Goal: Information Seeking & Learning: Learn about a topic

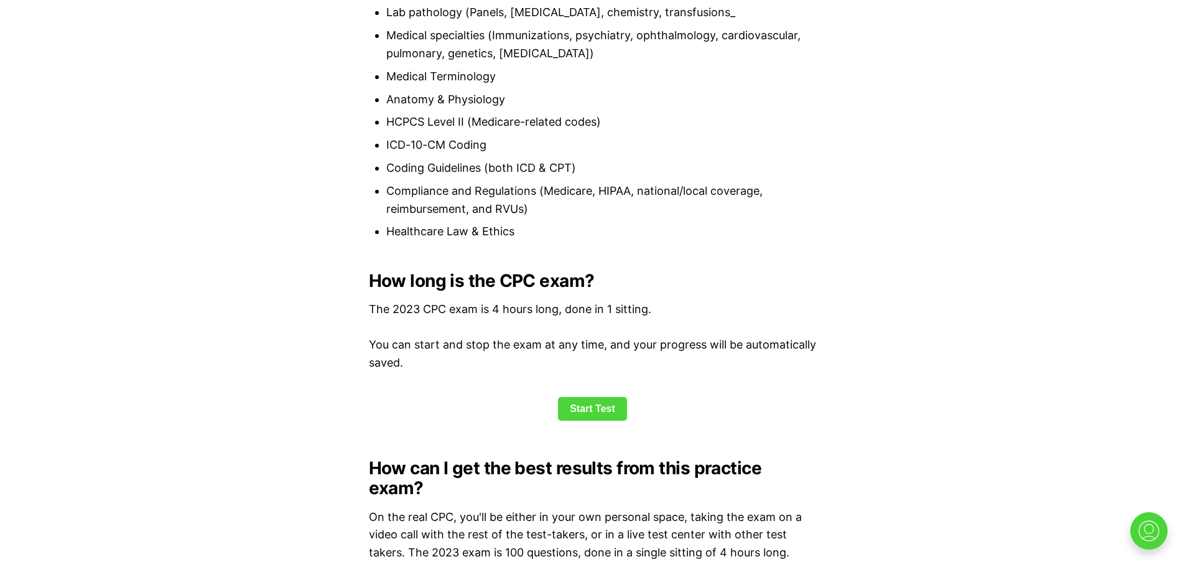
scroll to position [1554, 0]
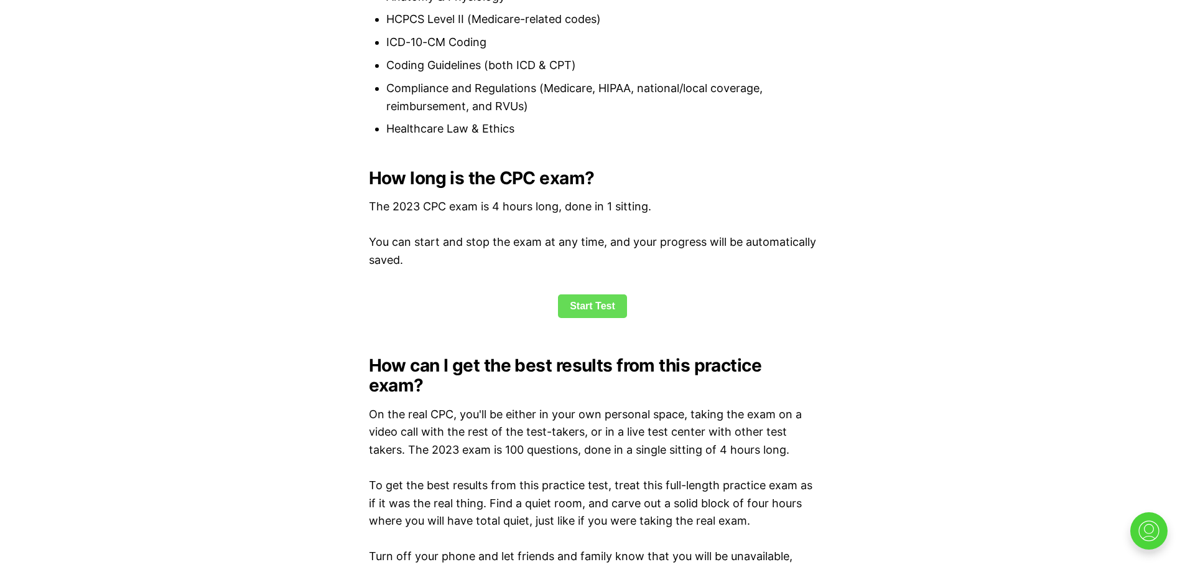
click at [592, 304] on link "Start Test" at bounding box center [592, 306] width 69 height 24
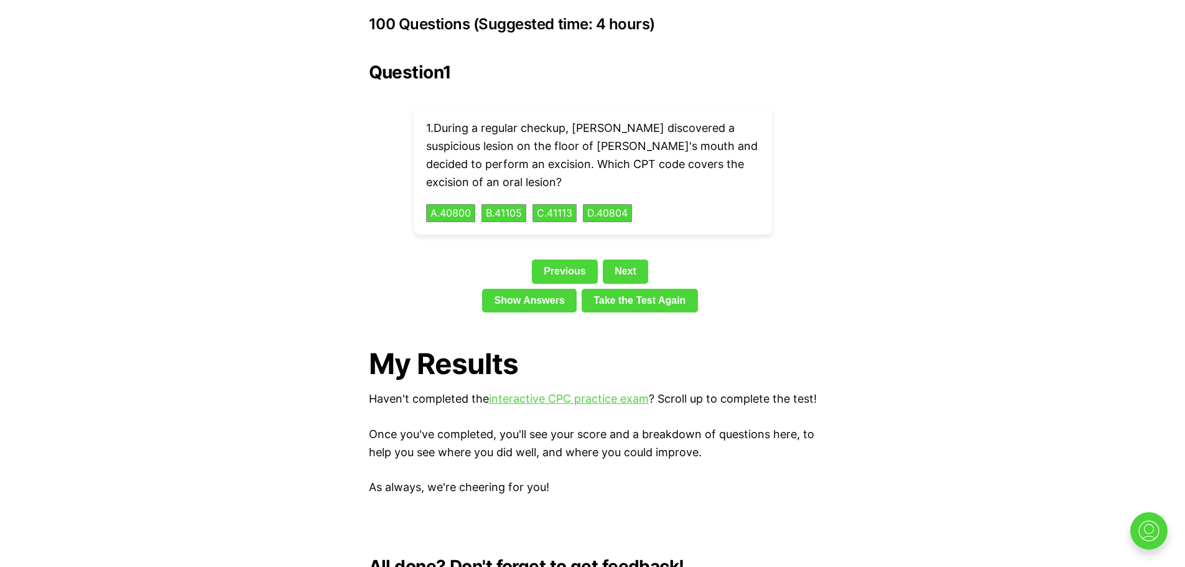
scroll to position [2789, 0]
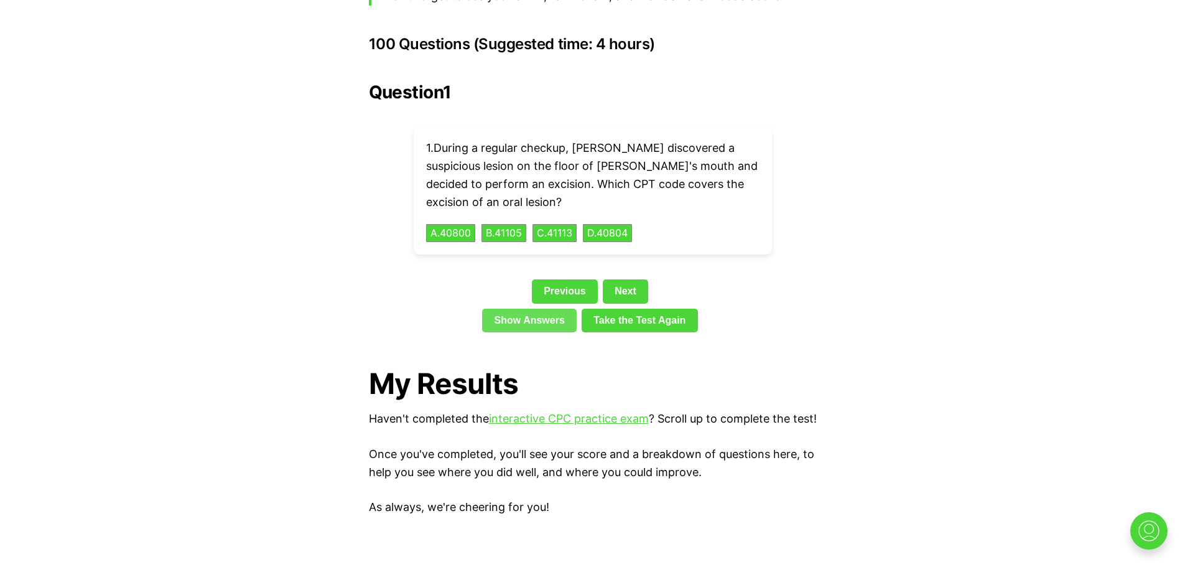
click at [513, 309] on link "Show Answers" at bounding box center [529, 321] width 95 height 24
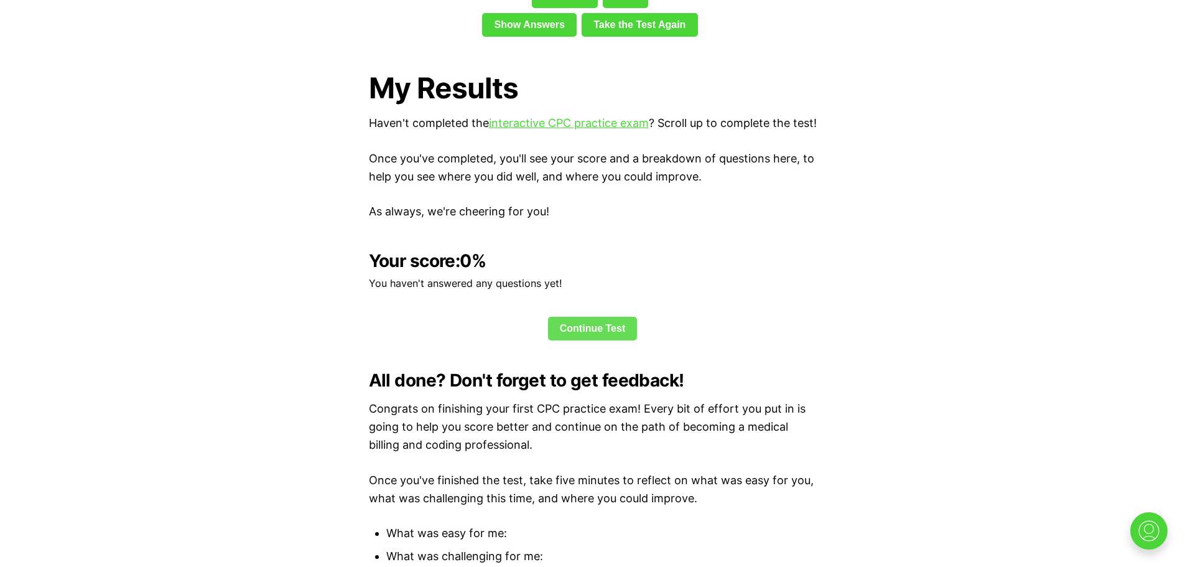
click at [582, 320] on link "Continue Test" at bounding box center [593, 329] width 90 height 24
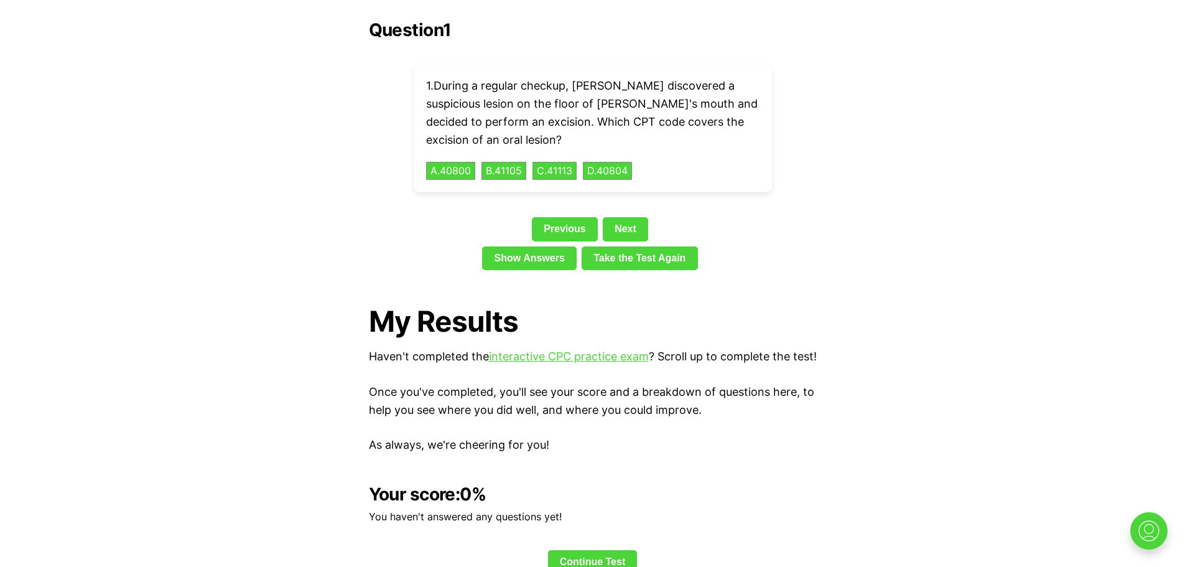
scroll to position [2789, 0]
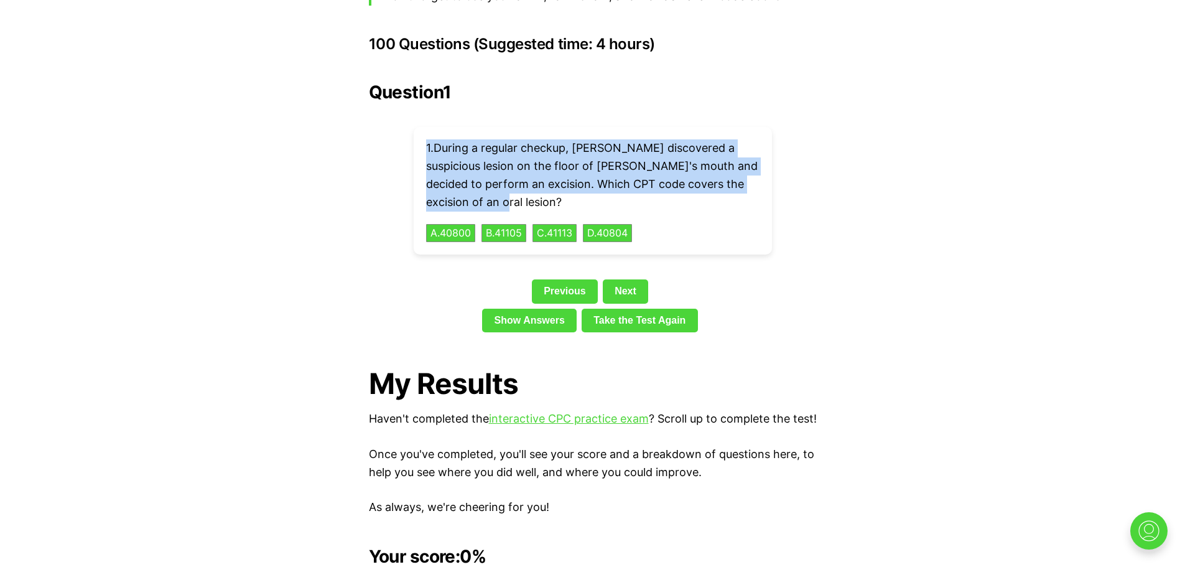
drag, startPoint x: 503, startPoint y: 178, endPoint x: 422, endPoint y: 132, distance: 93.1
click at [422, 132] on div "1 . During a regular checkup, [PERSON_NAME] discovered a suspicious lesion on t…" at bounding box center [593, 191] width 358 height 128
copy p "1 . During a regular checkup, [PERSON_NAME] discovered a suspicious lesion on t…"
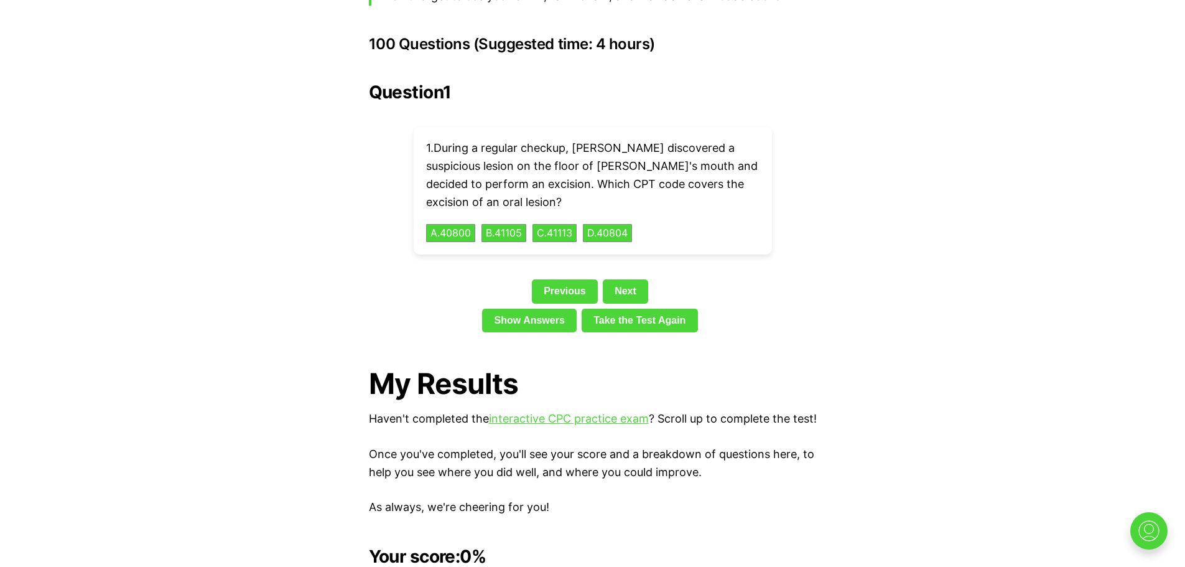
click at [750, 257] on div "Question 1 1 . During a regular checkup, [PERSON_NAME] discovered a suspicious …" at bounding box center [593, 209] width 448 height 255
click at [504, 223] on button "B . 41105" at bounding box center [503, 232] width 47 height 19
click at [534, 309] on link "Show Answers" at bounding box center [529, 321] width 95 height 24
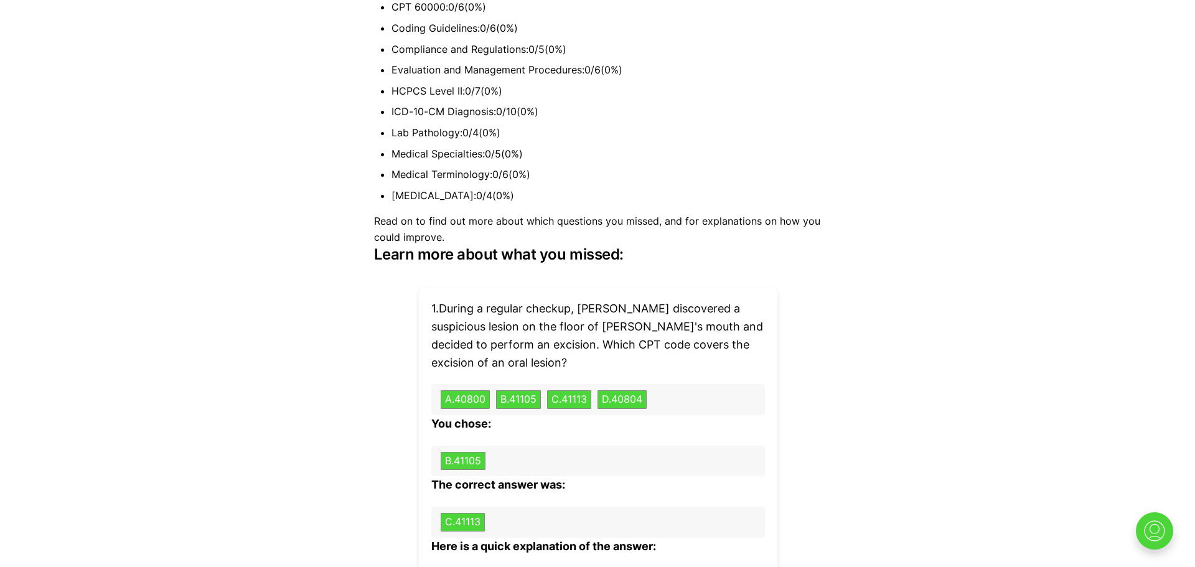
scroll to position [3707, 0]
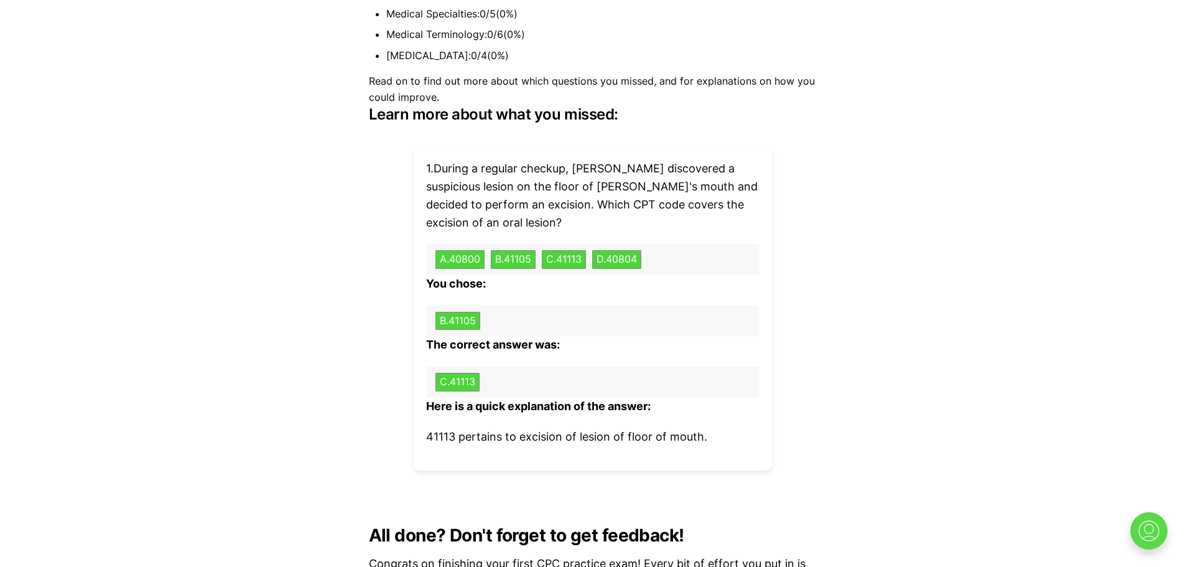
click at [1141, 534] on img at bounding box center [1149, 531] width 40 height 40
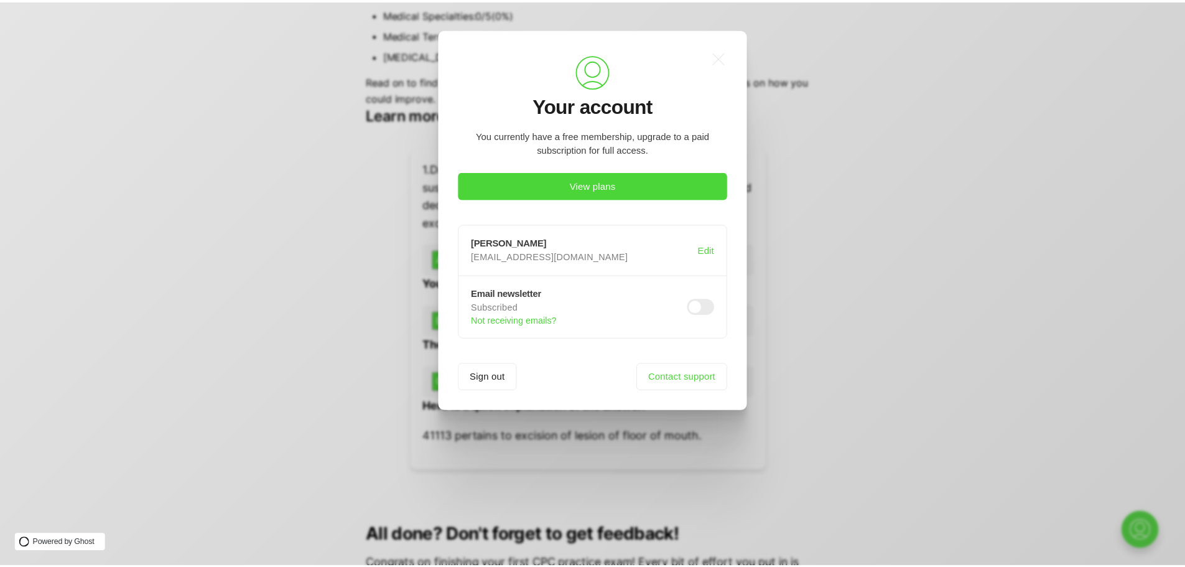
scroll to position [0, 0]
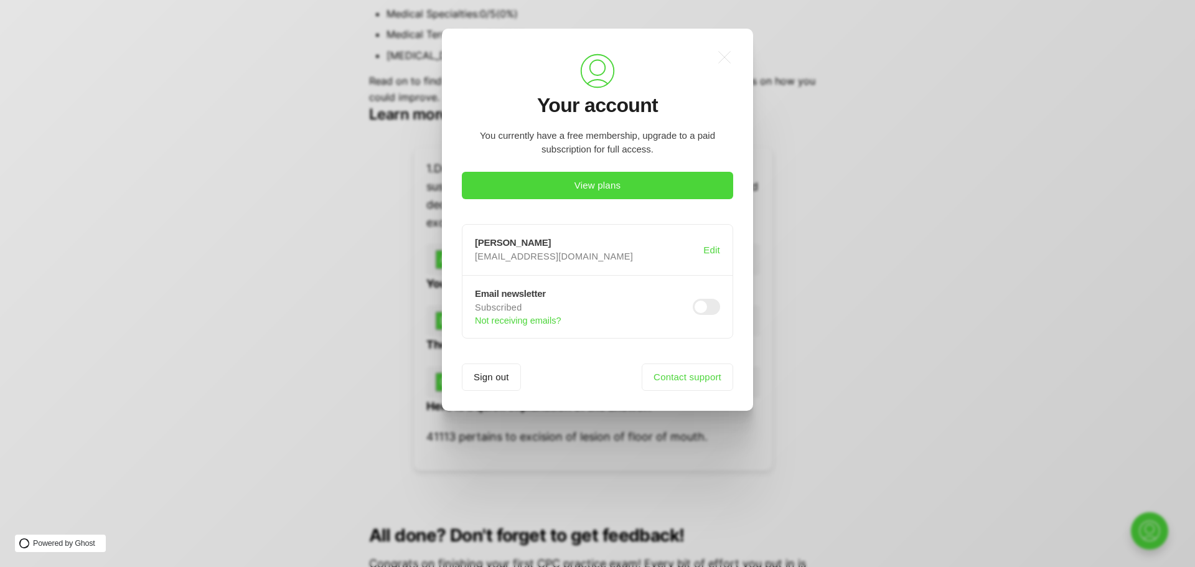
click at [284, 343] on div ".a{fill:none;stroke:currentColor;stroke-linecap:round;stroke-linejoin:round;str…" at bounding box center [606, 283] width 1213 height 567
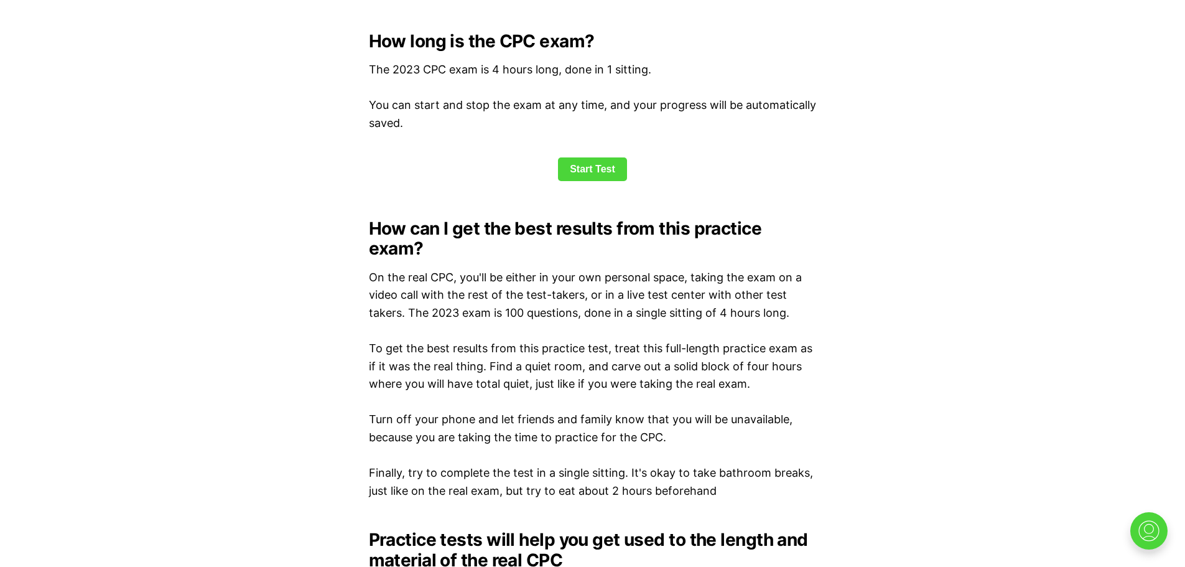
scroll to position [1317, 0]
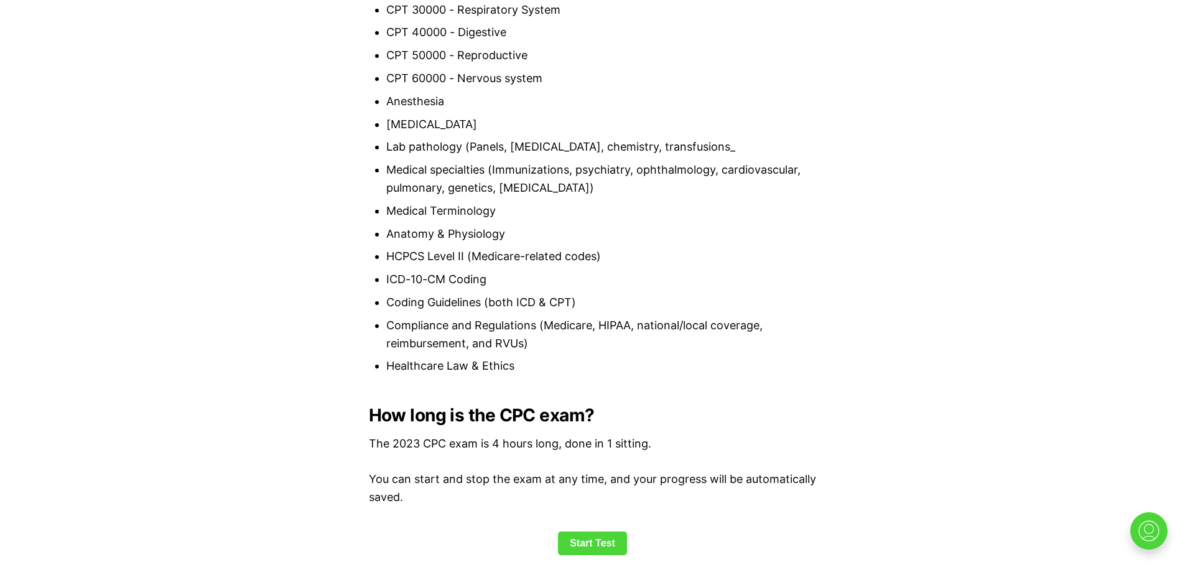
click at [595, 540] on link "Start Test" at bounding box center [592, 543] width 69 height 24
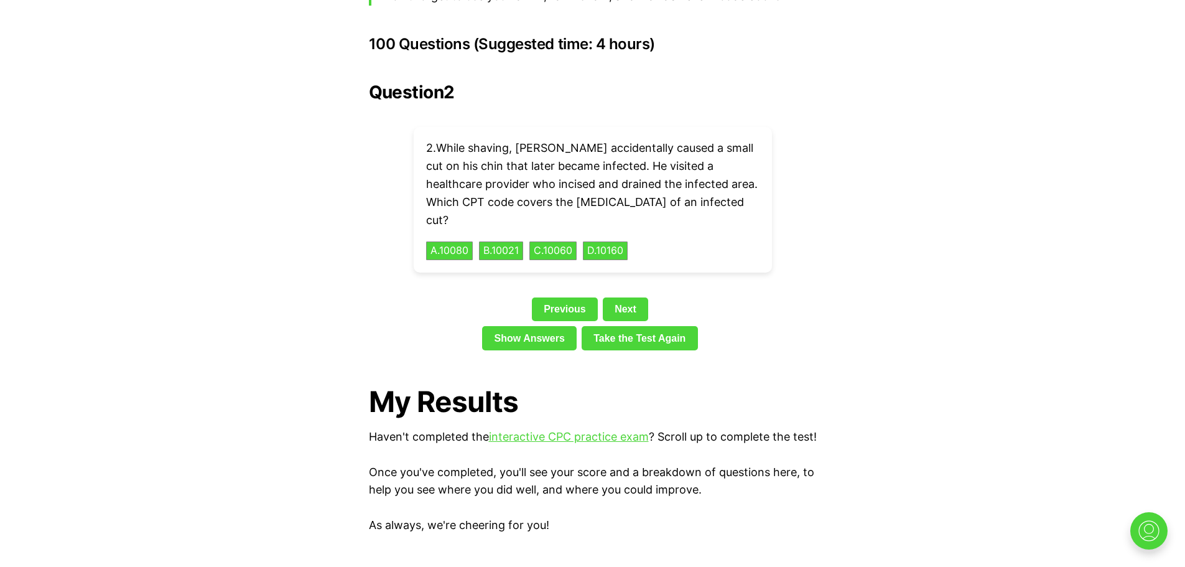
scroll to position [1554, 0]
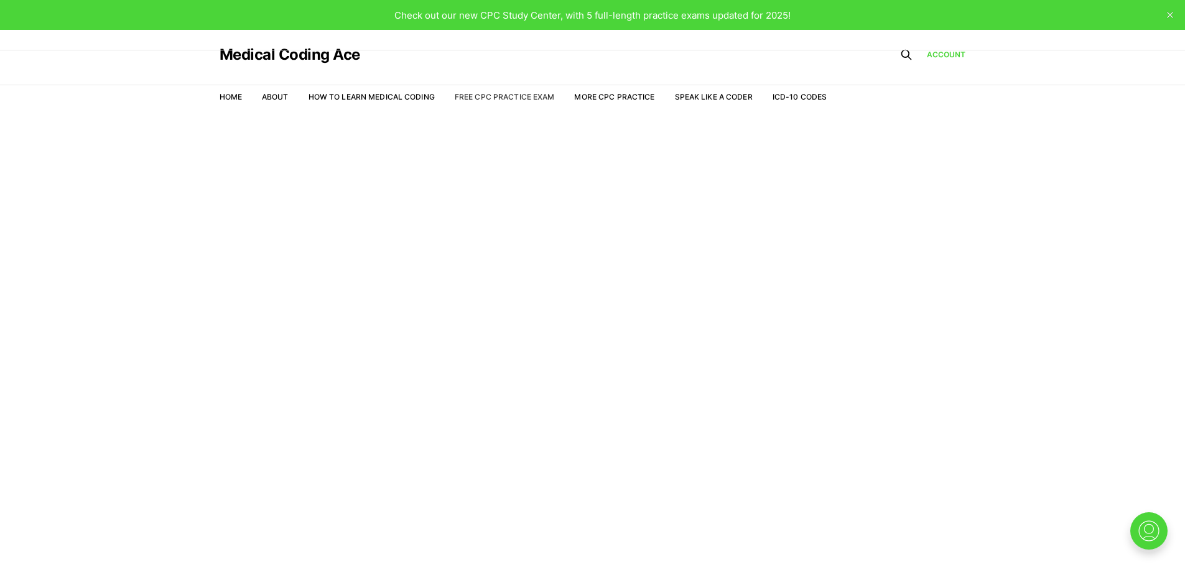
click at [528, 95] on link "Free CPC Practice Exam" at bounding box center [505, 96] width 100 height 9
